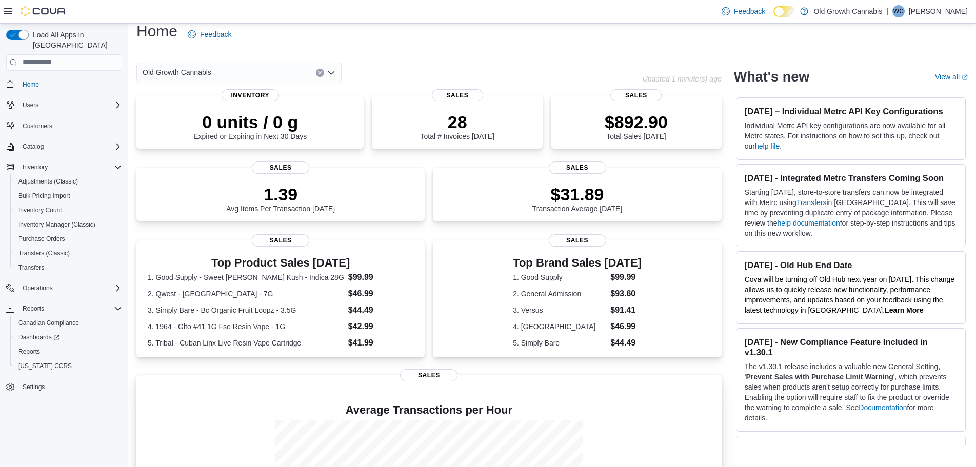
scroll to position [152, 0]
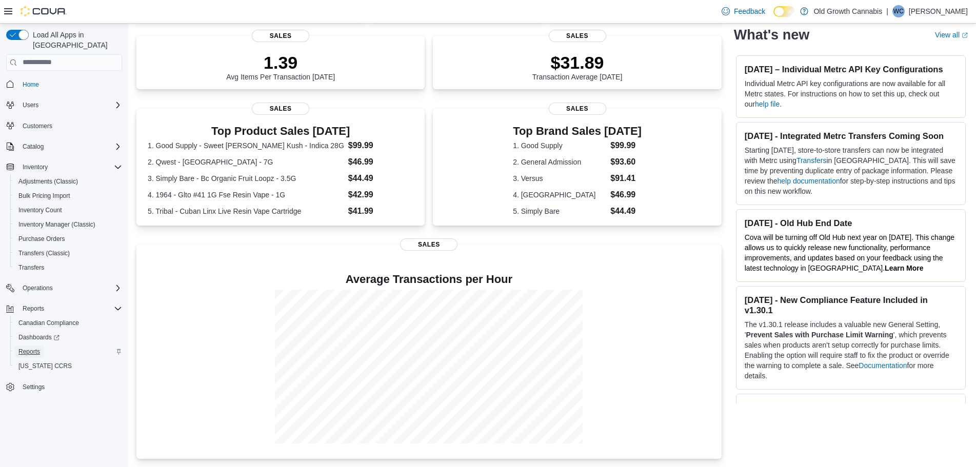
click at [23, 348] on span "Reports" at bounding box center [29, 352] width 22 height 8
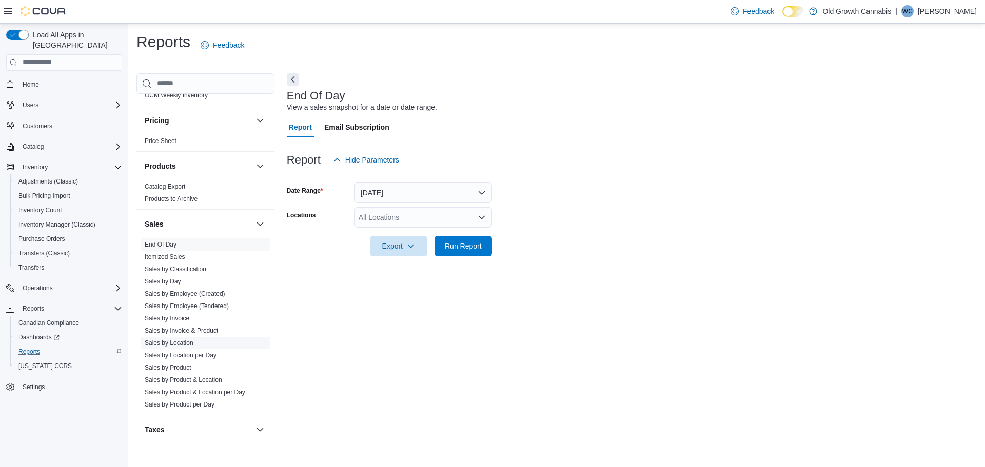
scroll to position [709, 0]
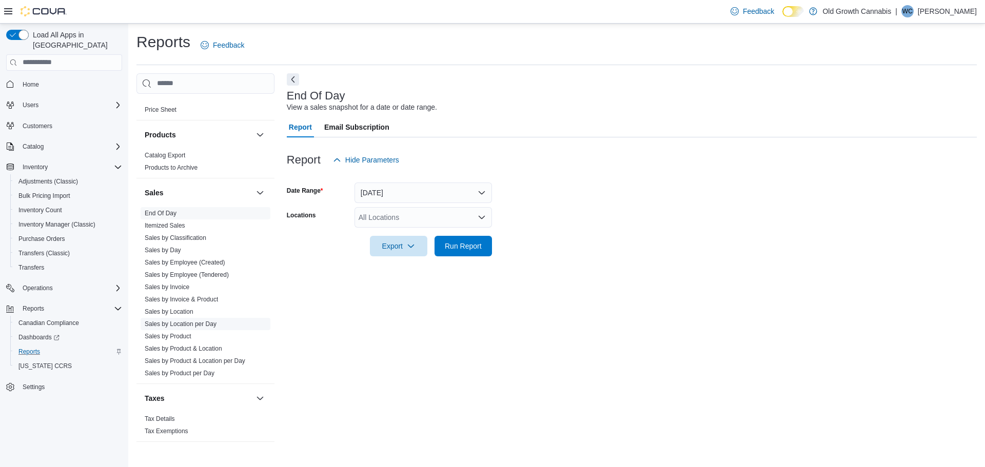
click at [194, 321] on link "Sales by Location per Day" at bounding box center [181, 324] width 72 height 7
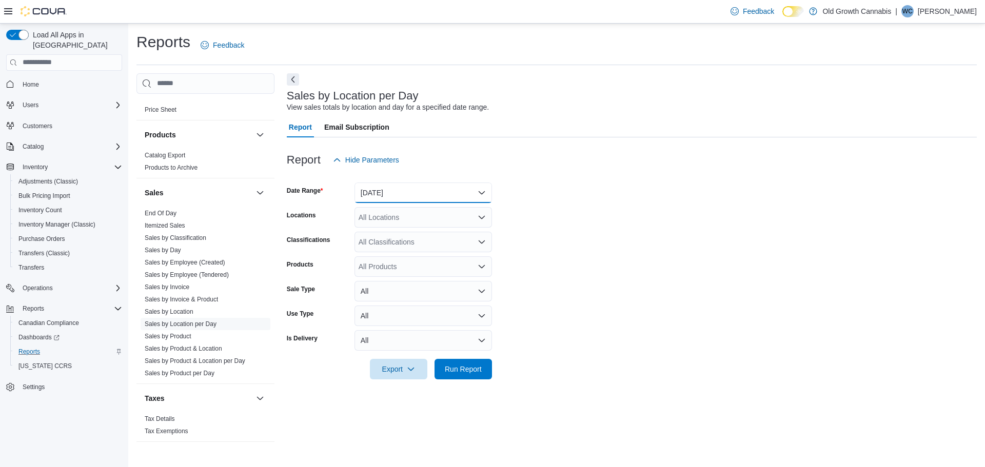
click at [446, 193] on button "Yesterday" at bounding box center [422, 193] width 137 height 21
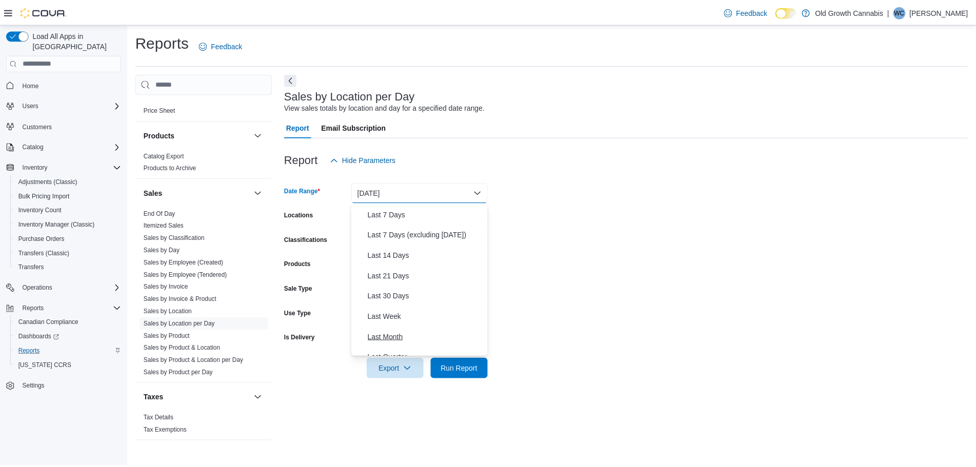
scroll to position [51, 0]
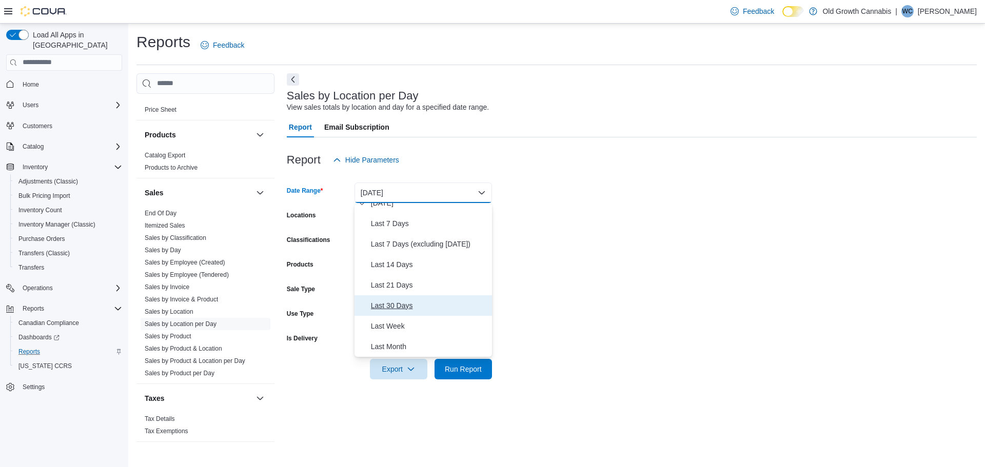
click at [406, 300] on span "Last 30 Days" at bounding box center [429, 306] width 117 height 12
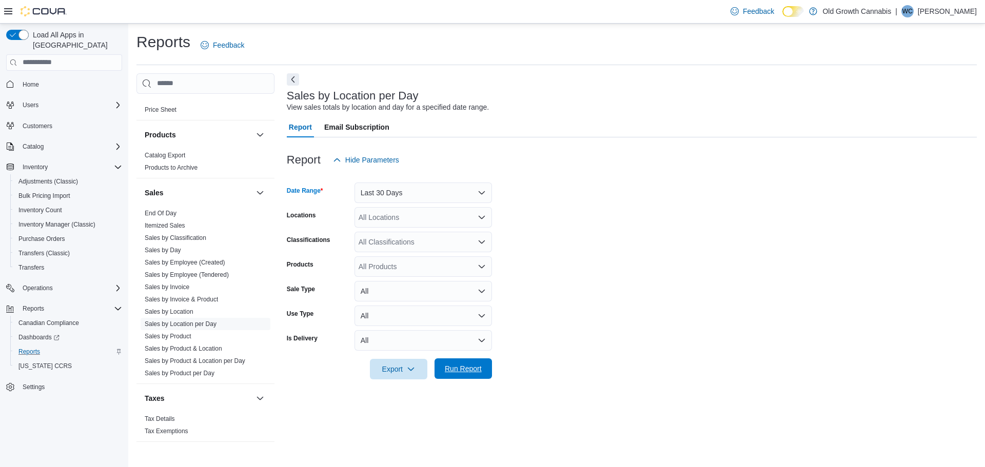
click at [448, 370] on span "Run Report" at bounding box center [463, 369] width 37 height 10
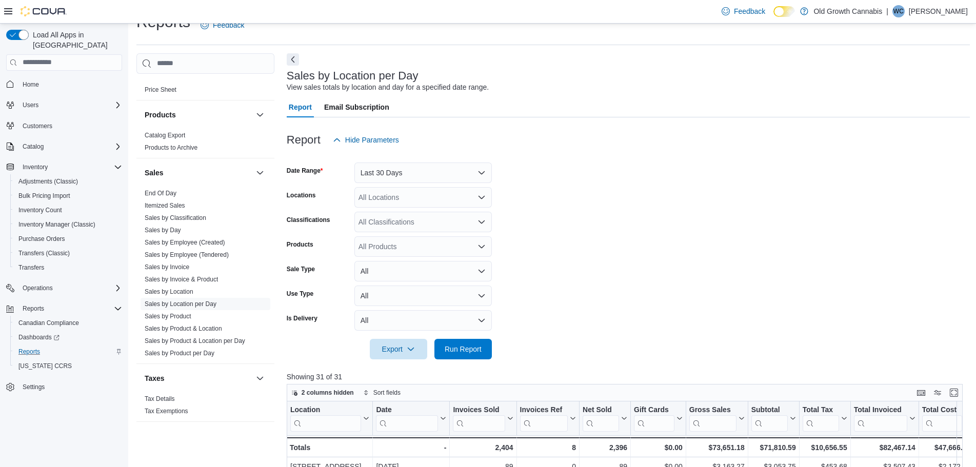
scroll to position [11, 0]
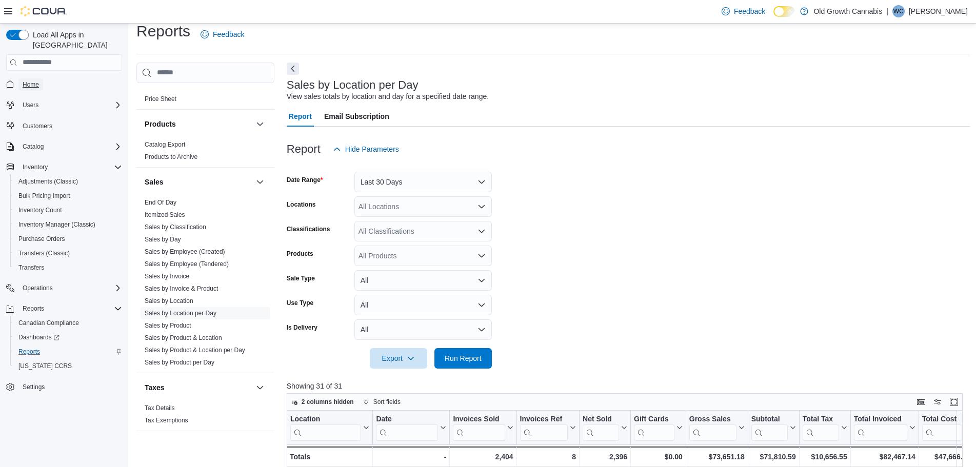
click at [30, 81] on span "Home" at bounding box center [31, 85] width 16 height 8
